Goal: Task Accomplishment & Management: Manage account settings

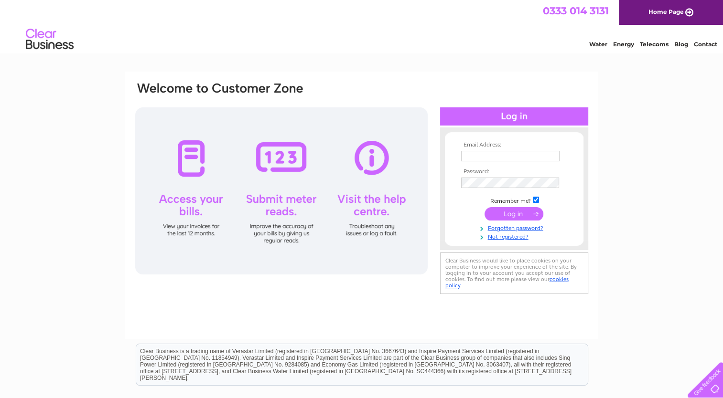
type input "[DOMAIN_NAME][EMAIL_ADDRESS][DOMAIN_NAME]"
click at [515, 211] on input "submit" at bounding box center [513, 213] width 59 height 13
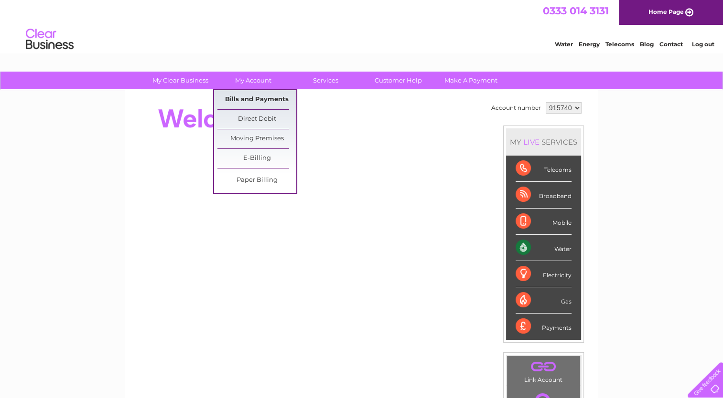
click at [260, 95] on link "Bills and Payments" at bounding box center [256, 99] width 79 height 19
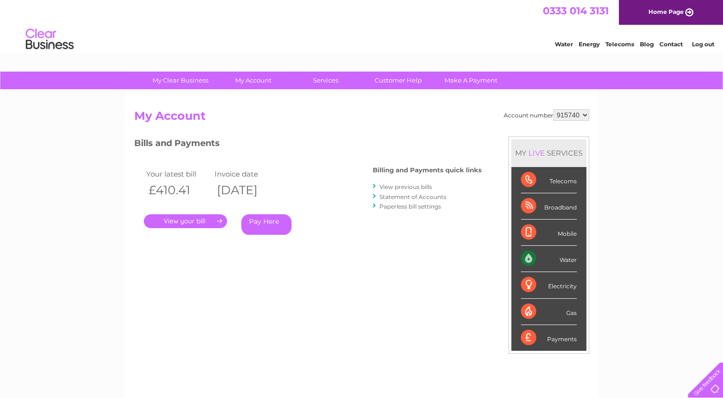
click at [206, 221] on link "." at bounding box center [185, 221] width 83 height 14
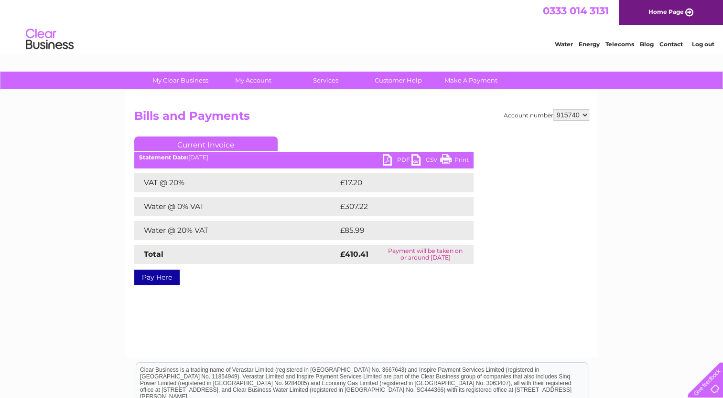
click at [388, 161] on link "PDF" at bounding box center [397, 161] width 29 height 14
